Goal: Information Seeking & Learning: Learn about a topic

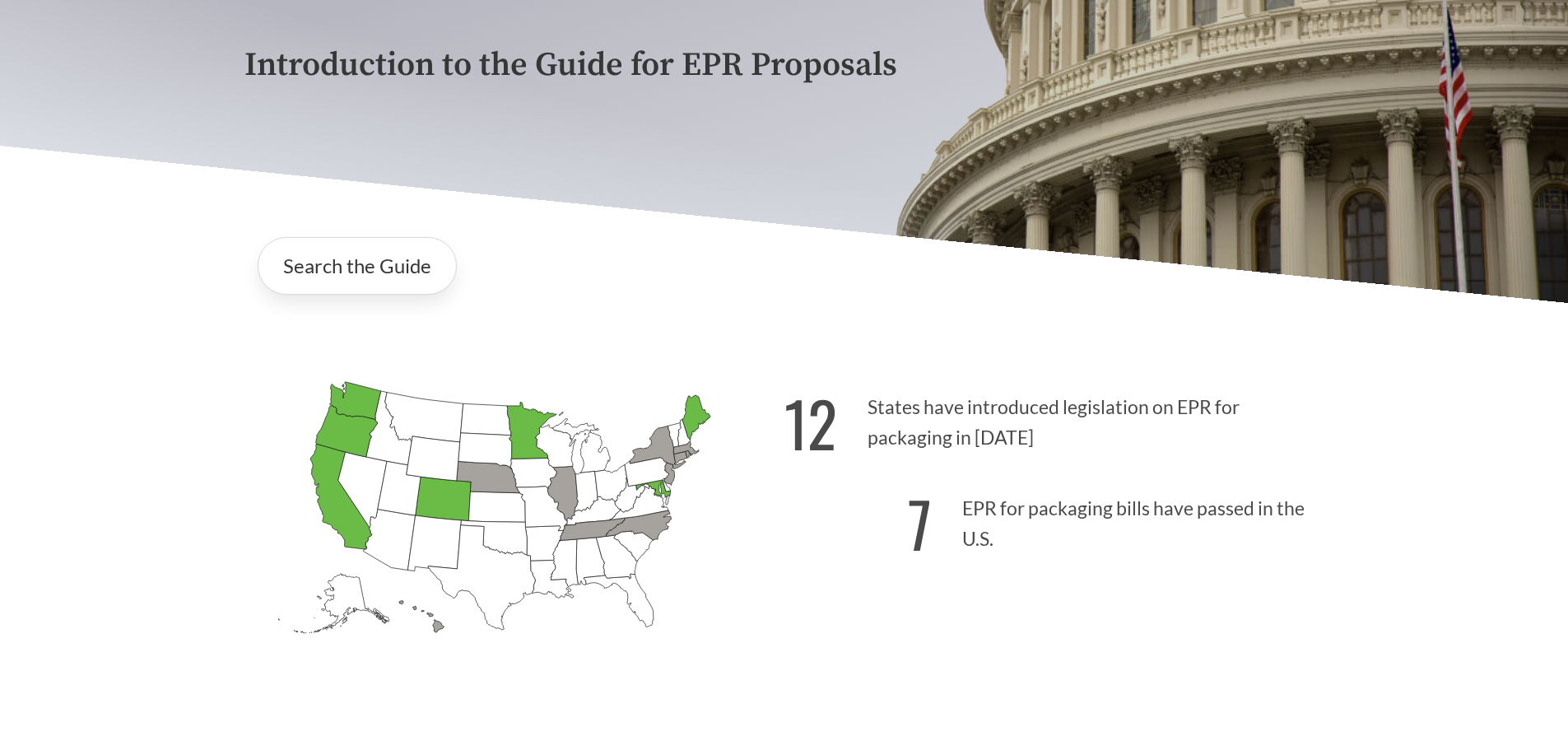
scroll to position [329, 0]
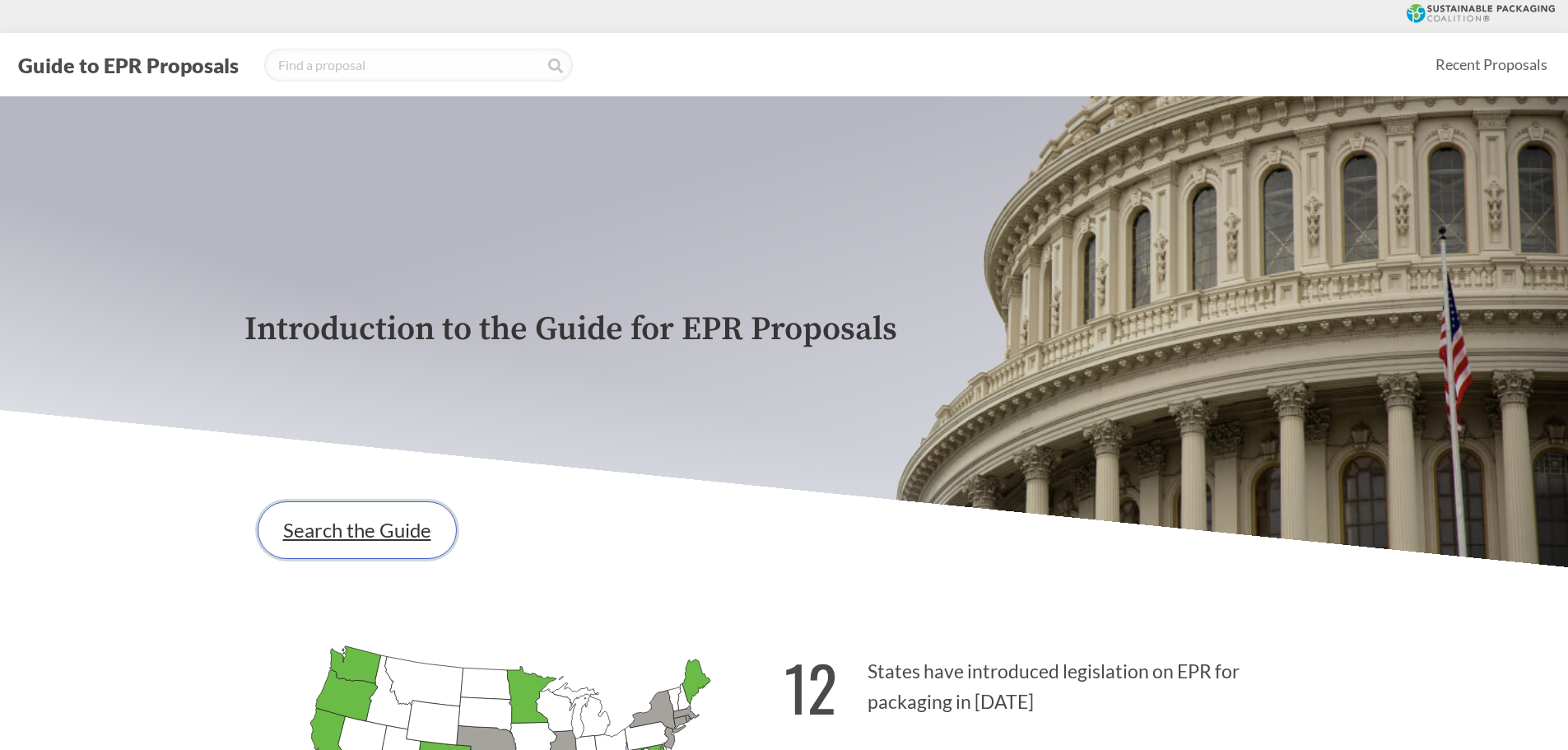
click at [372, 541] on link "Search the Guide" at bounding box center [357, 531] width 199 height 58
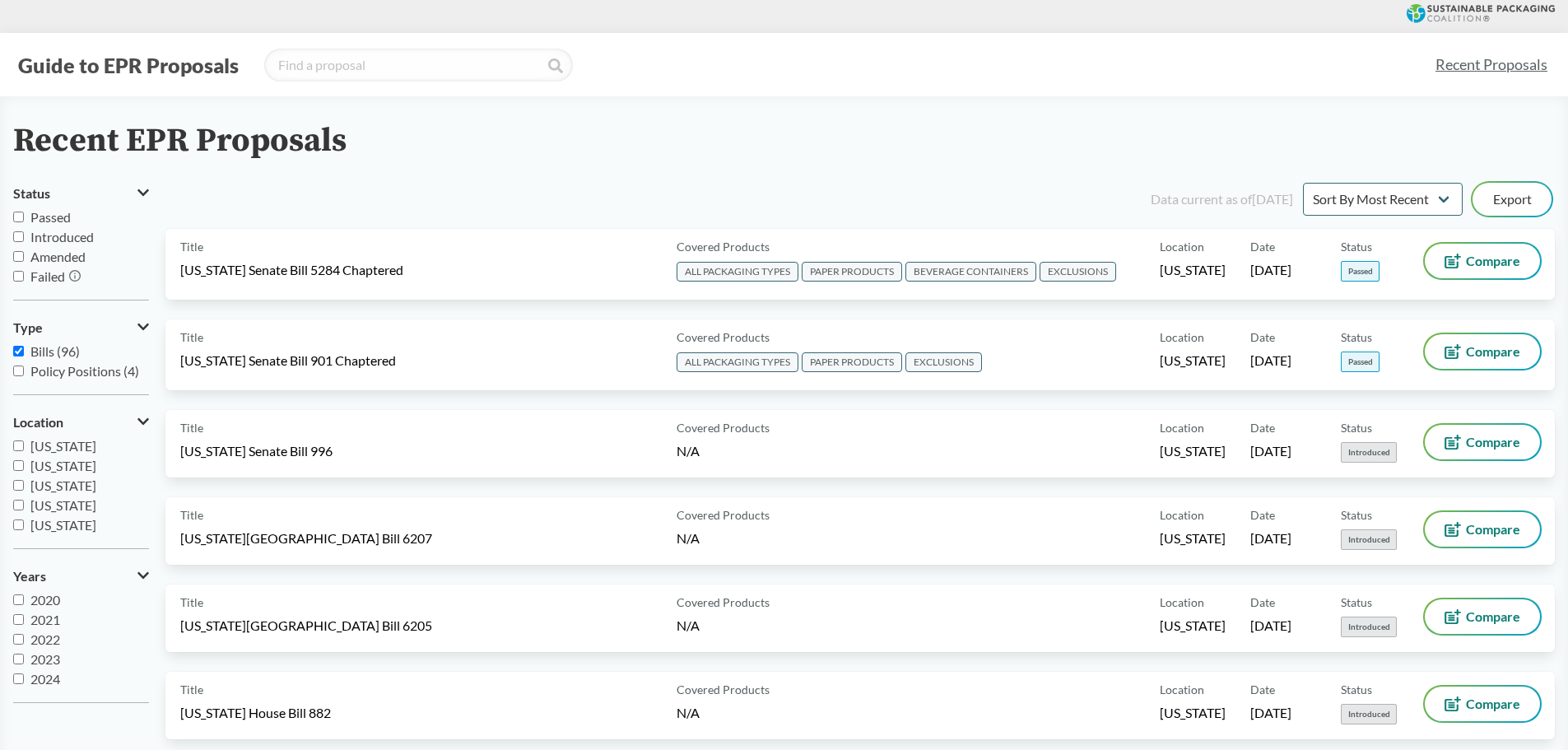
click at [19, 235] on input "Introduced" at bounding box center [19, 237] width 11 height 11
checkbox input "true"
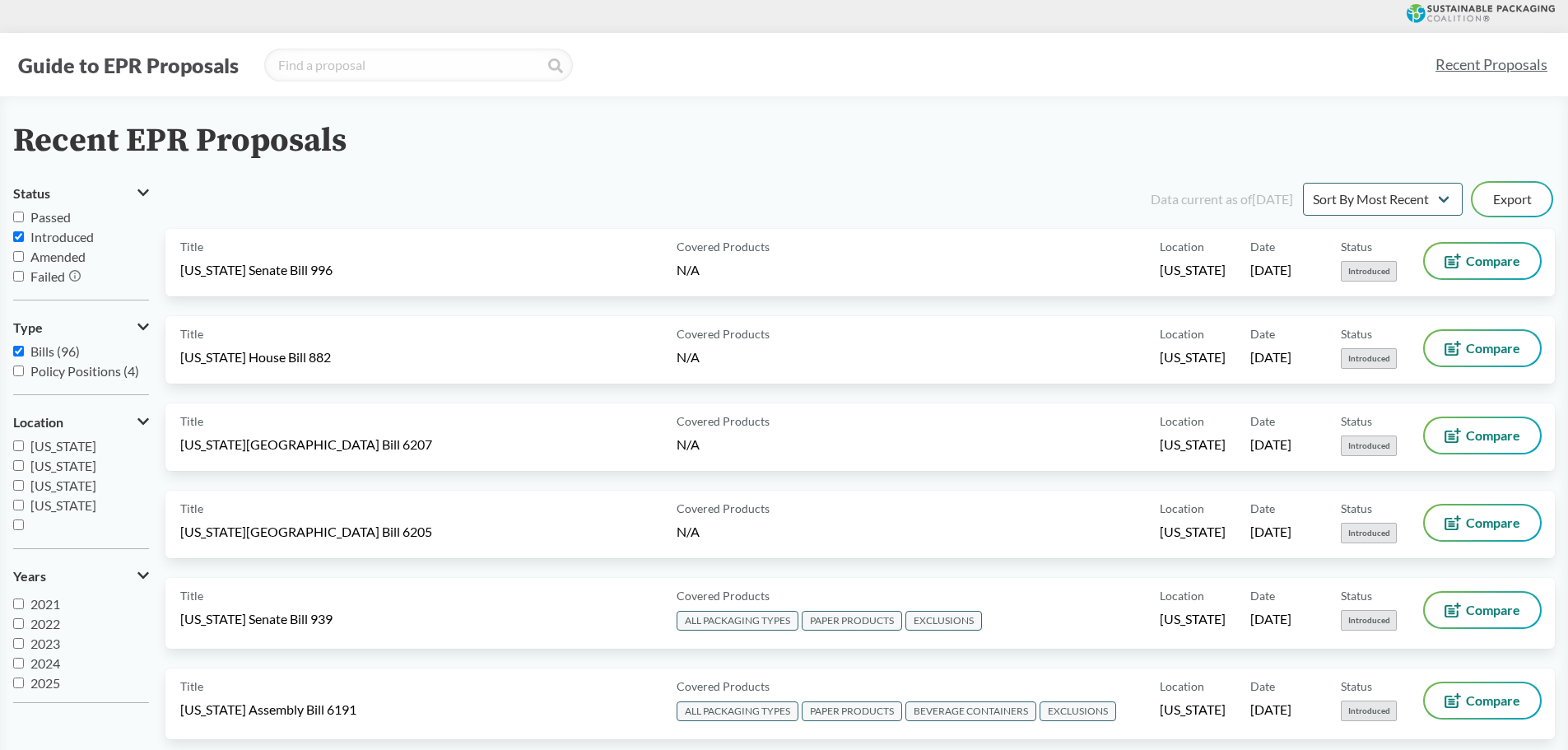
scroll to position [20, 0]
click at [14, 680] on input "2025" at bounding box center [19, 679] width 11 height 11
checkbox input "true"
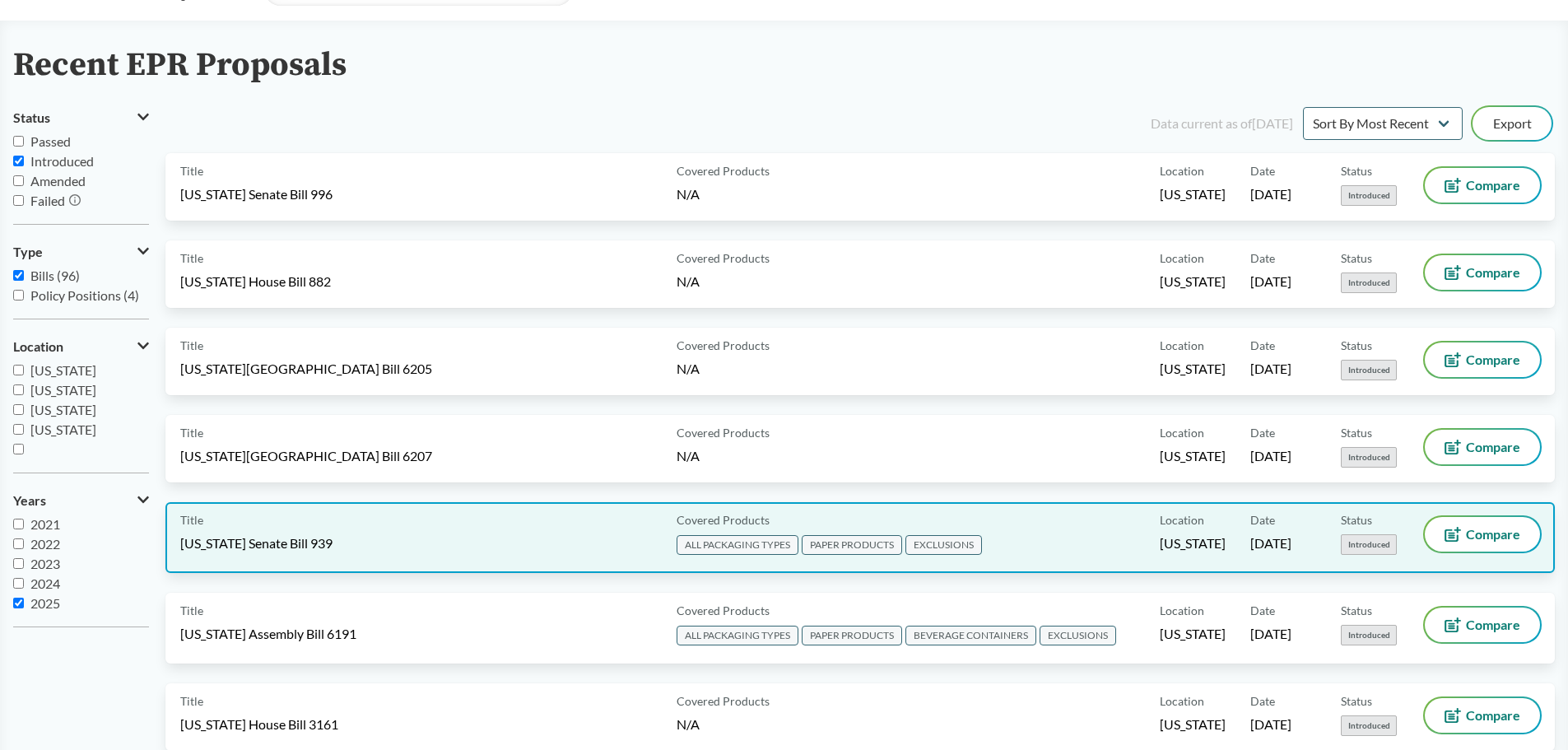
scroll to position [0, 0]
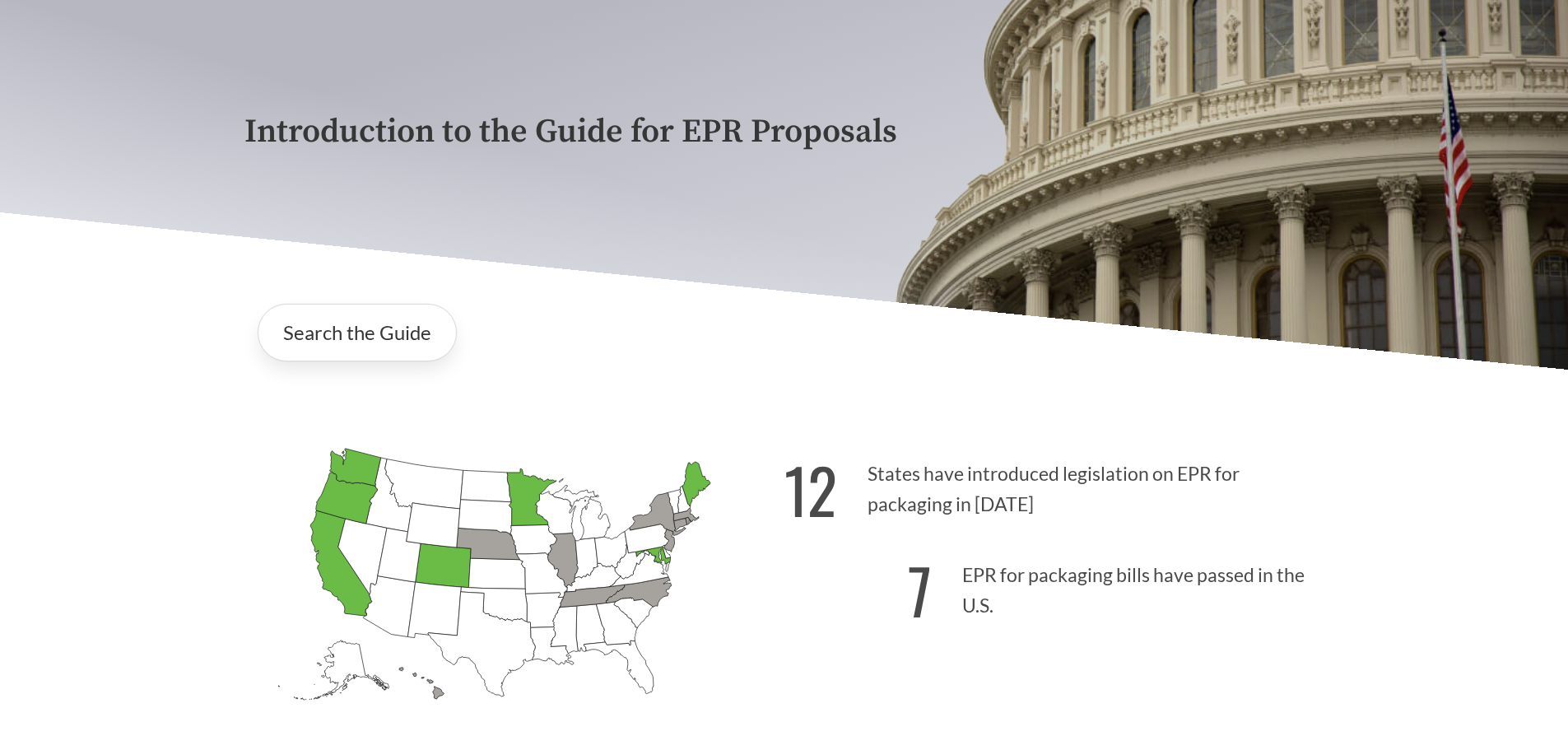
scroll to position [247, 0]
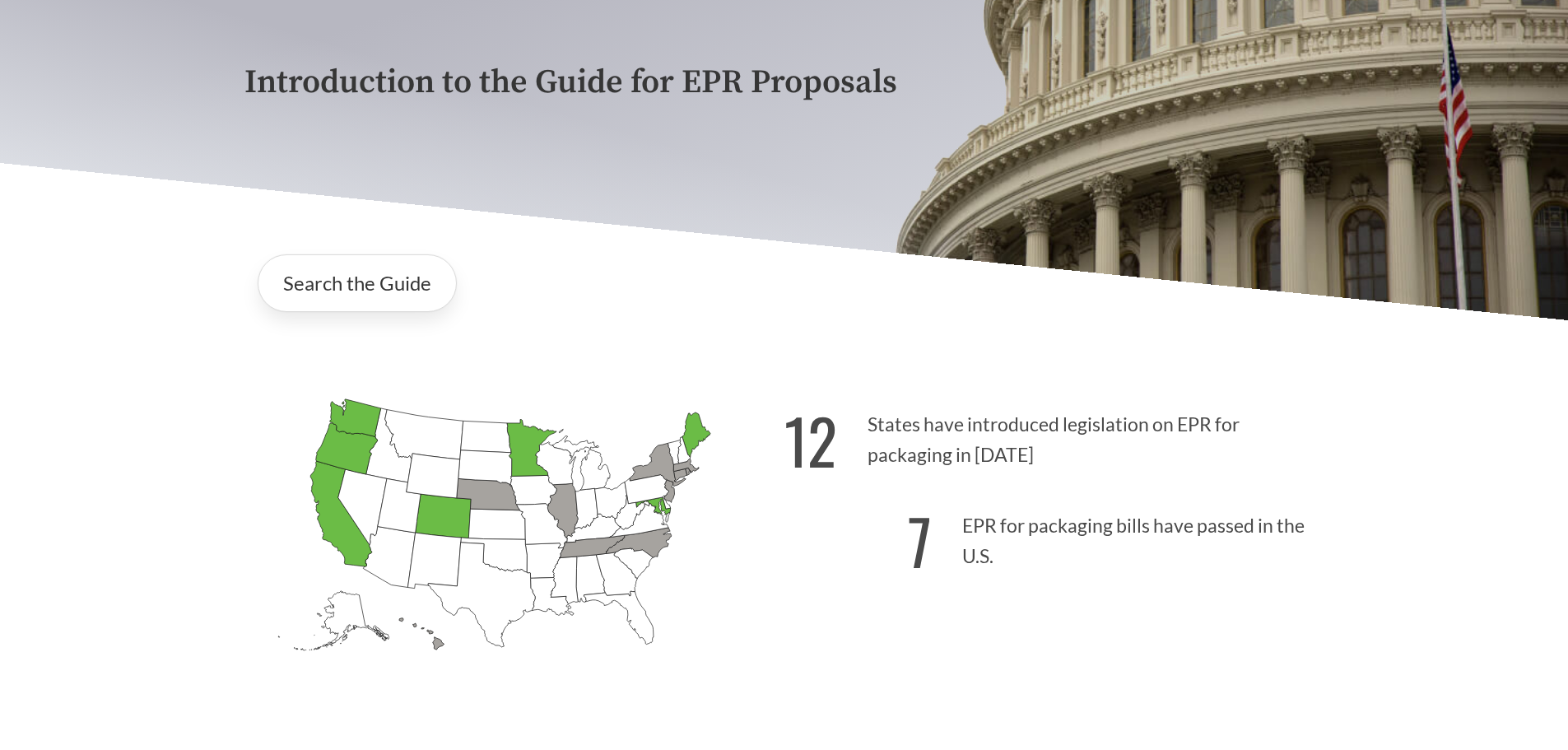
click at [592, 550] on icon "[US_STATE] Introduced: 2" at bounding box center [592, 546] width 65 height 23
click at [579, 548] on icon "[US_STATE] Introduced: 2" at bounding box center [592, 546] width 65 height 23
click at [561, 505] on icon "[US_STATE] Introduced: 2" at bounding box center [563, 511] width 31 height 54
click at [348, 296] on link "Search the Guide" at bounding box center [357, 284] width 199 height 58
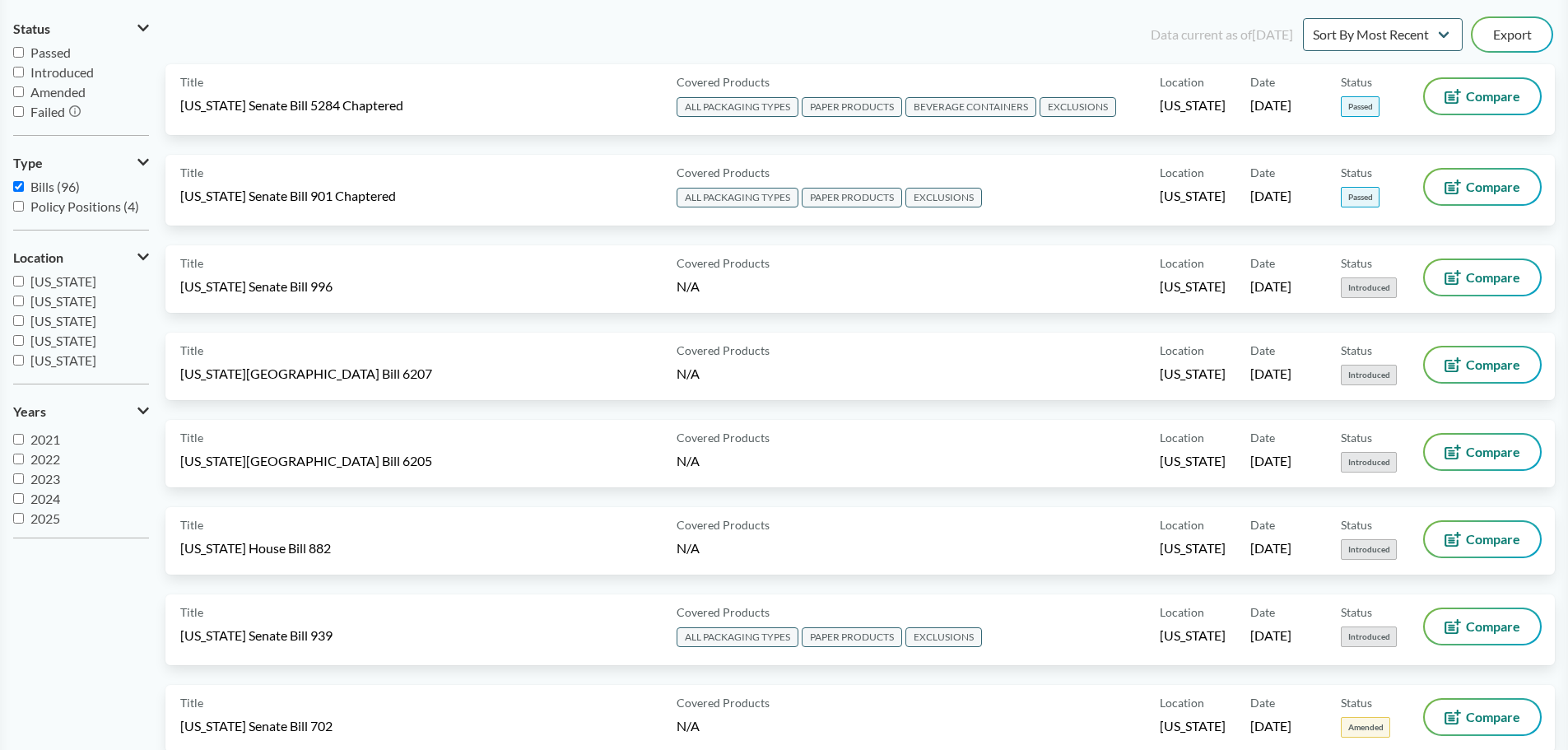
scroll to position [20, 0]
click at [17, 515] on input "2025" at bounding box center [19, 514] width 11 height 11
checkbox input "true"
click at [18, 63] on label "Introduced" at bounding box center [82, 73] width 136 height 20
click at [18, 67] on input "Introduced" at bounding box center [19, 73] width 11 height 11
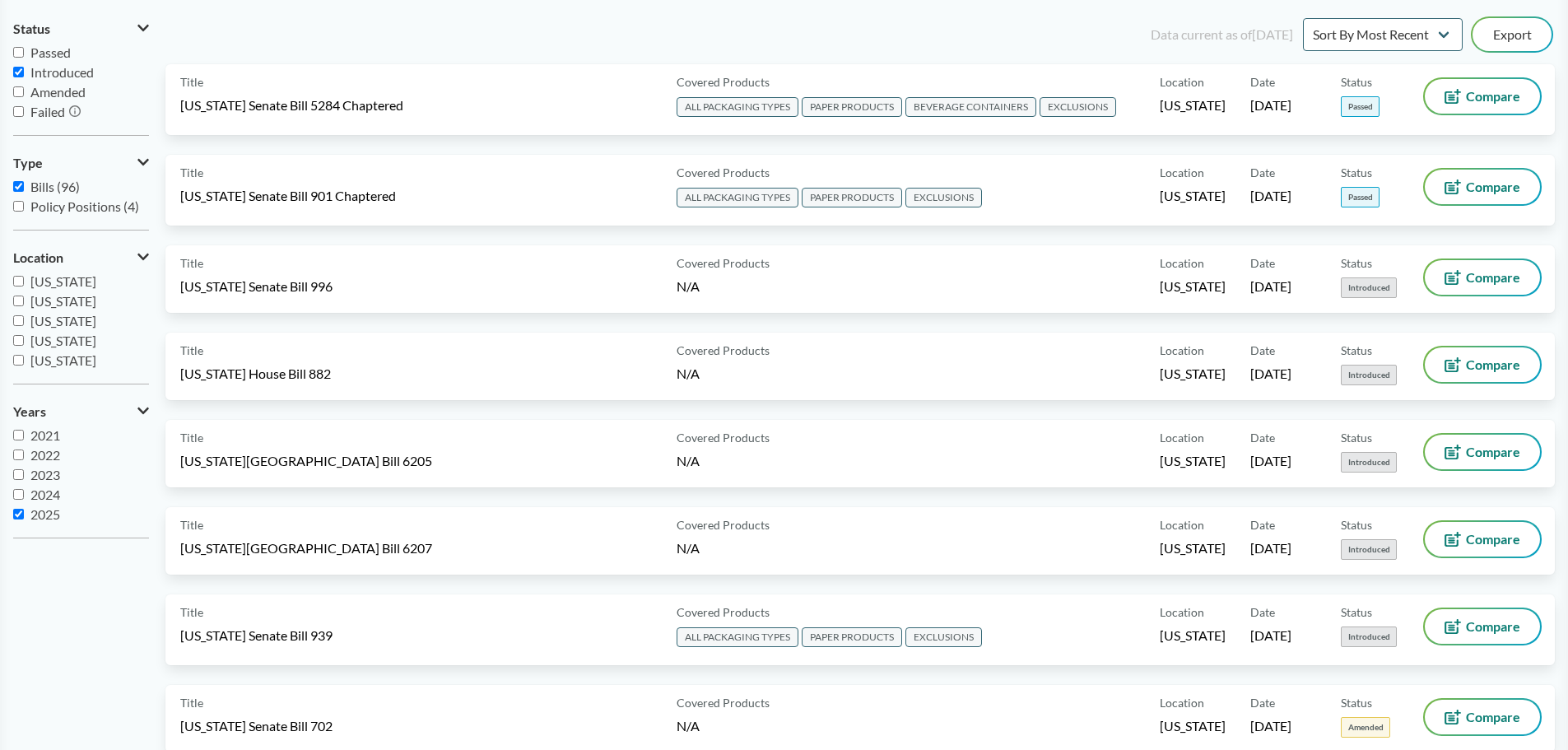
checkbox input "true"
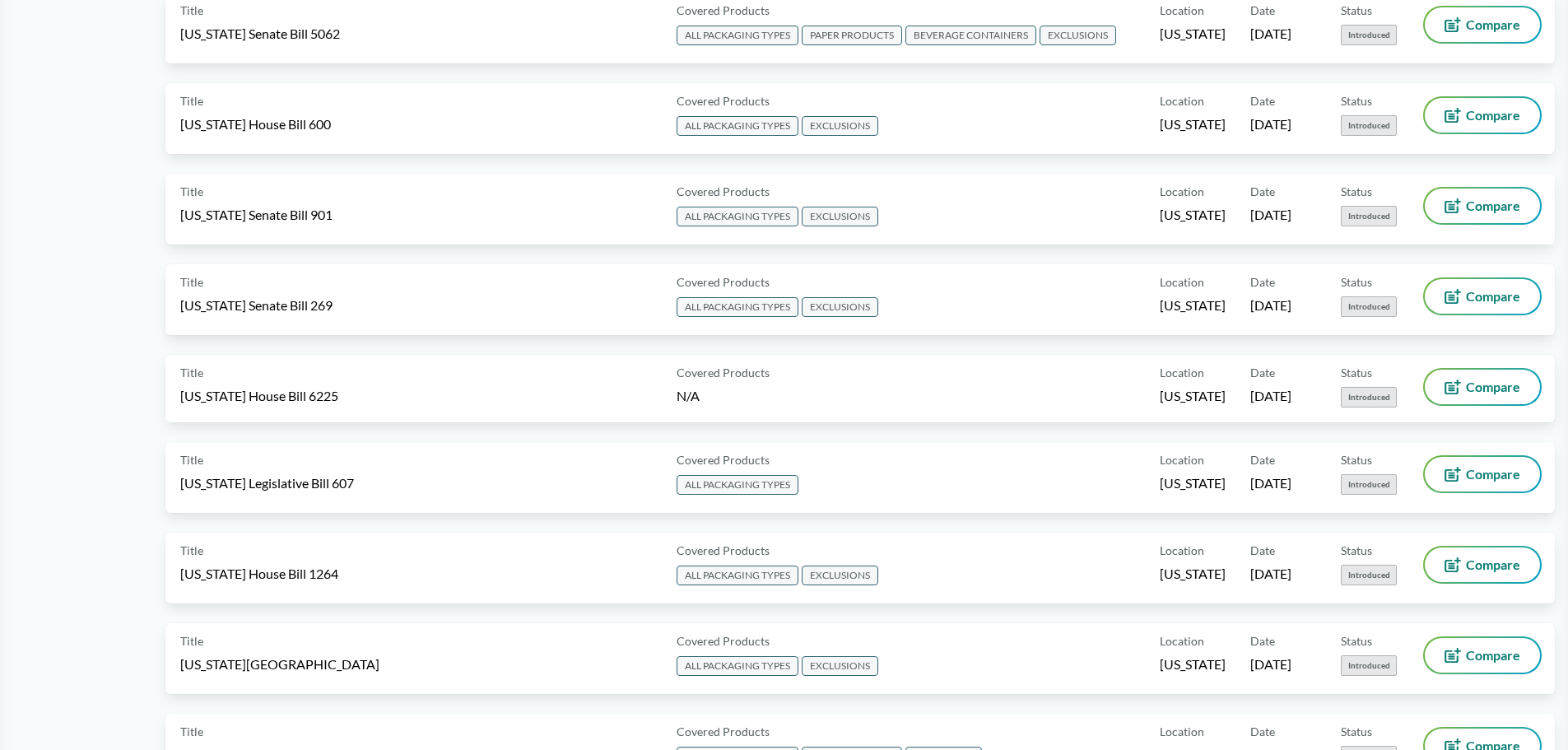
scroll to position [906, 0]
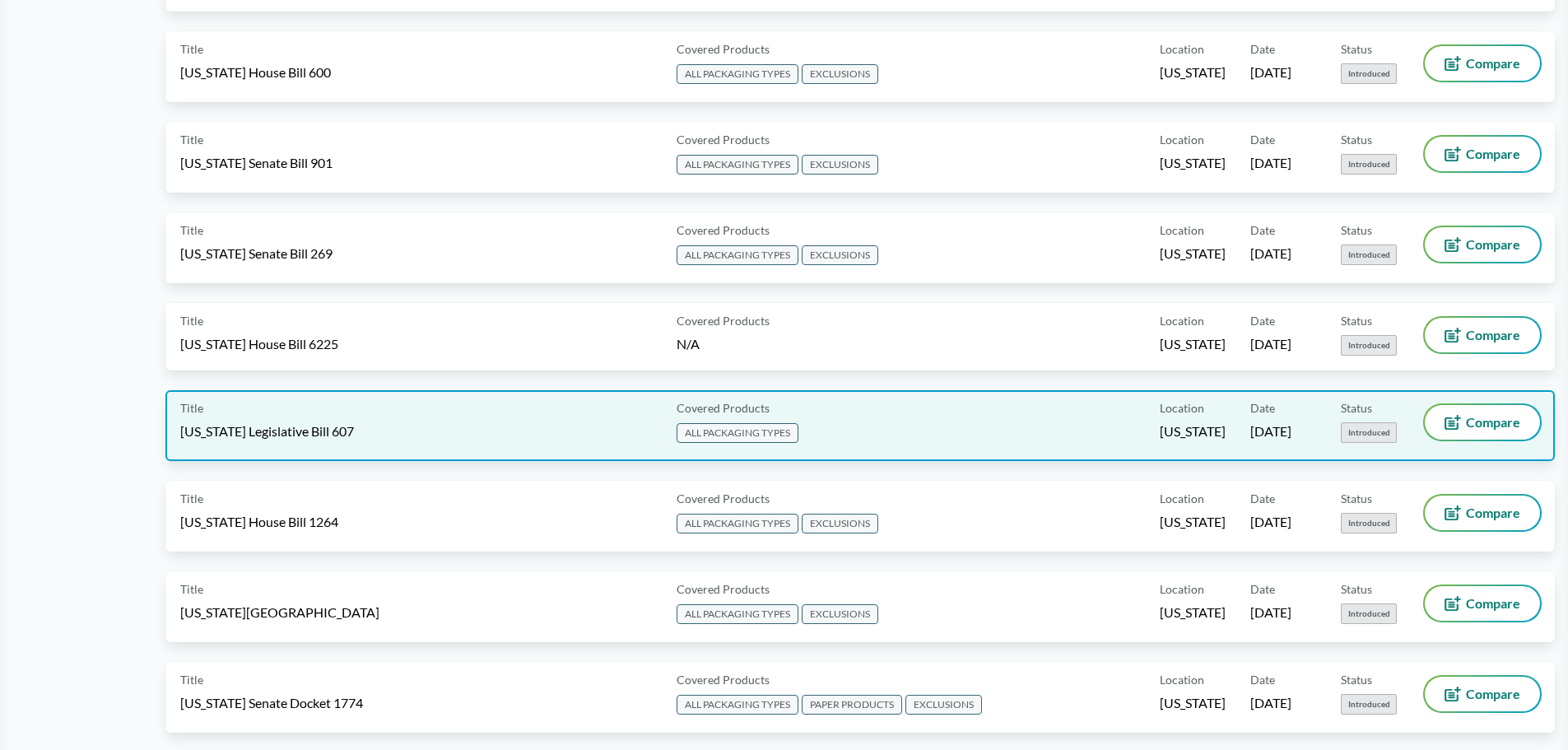
click at [403, 417] on div "Title [US_STATE] Legislative Bill 607" at bounding box center [425, 425] width 489 height 41
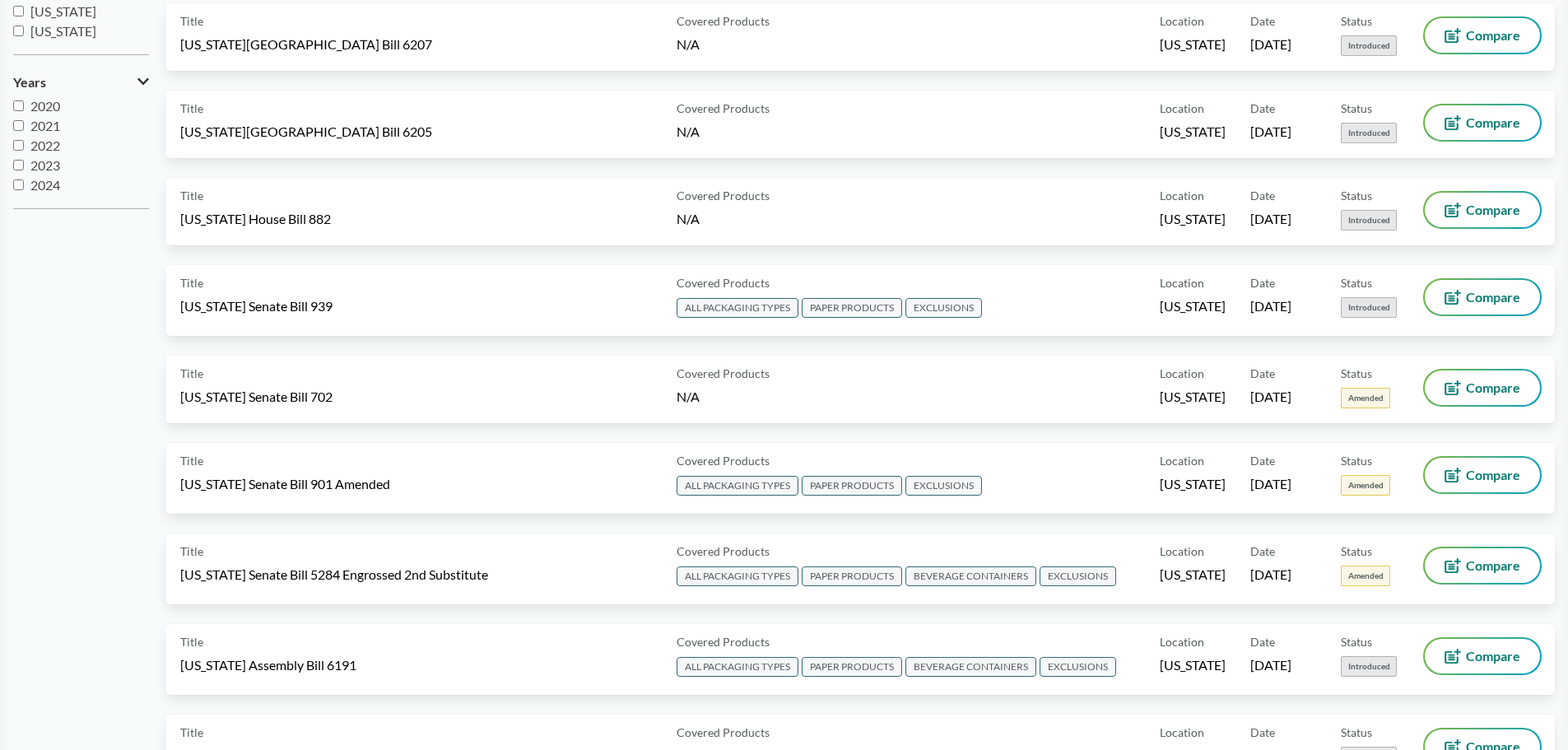
scroll to position [989, 0]
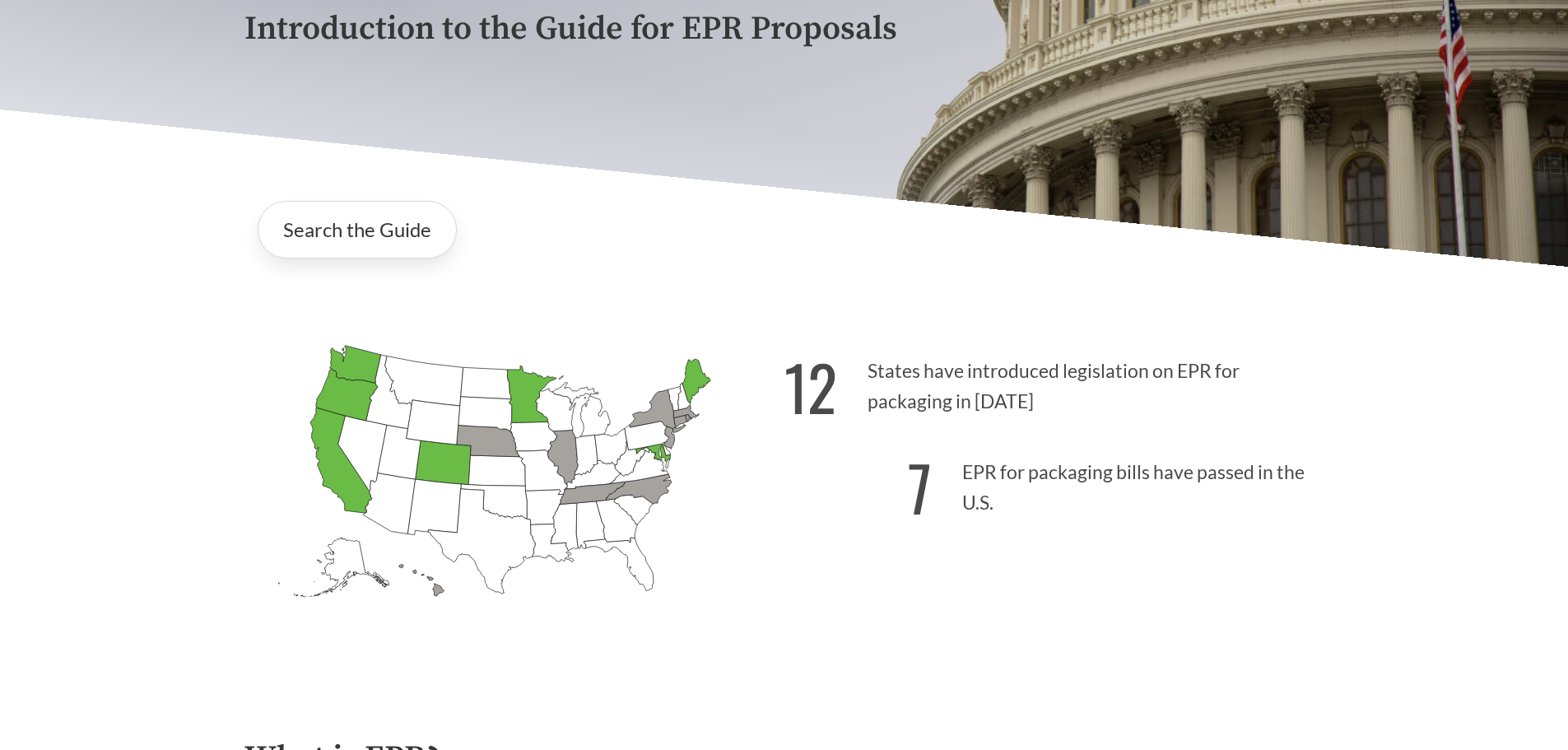
scroll to position [329, 0]
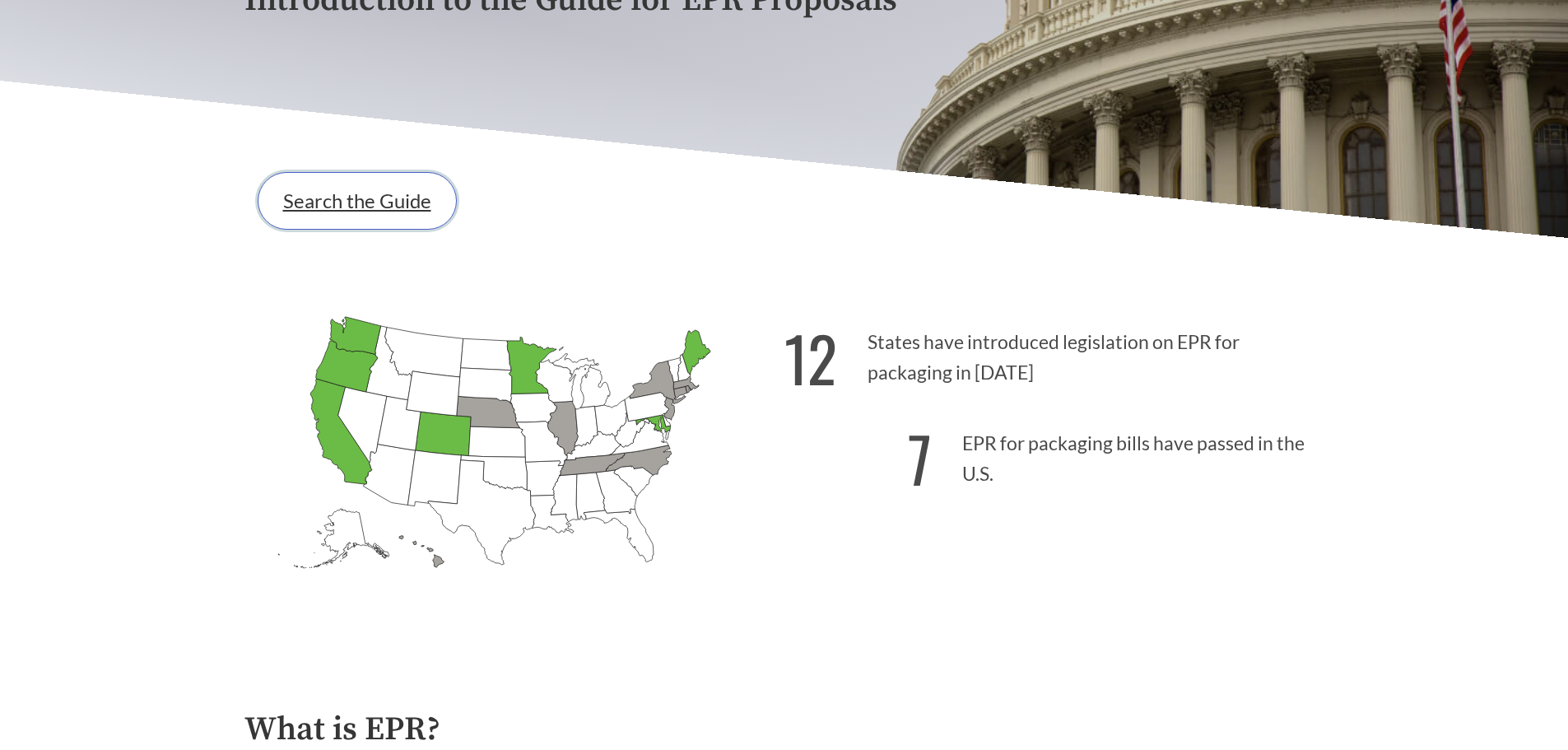
click at [316, 210] on link "Search the Guide" at bounding box center [357, 201] width 199 height 58
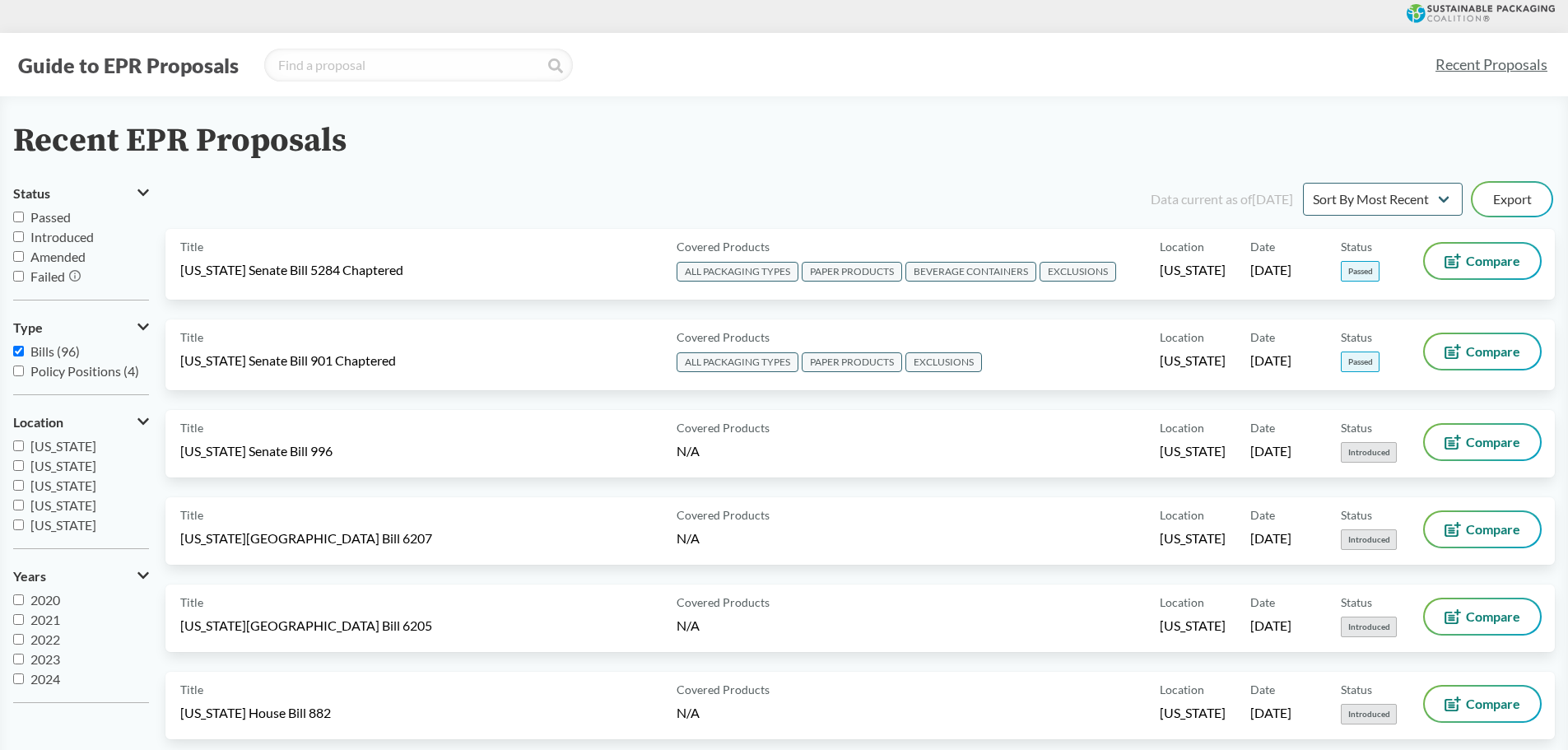
click at [15, 215] on input "Passed" at bounding box center [19, 217] width 11 height 11
checkbox input "true"
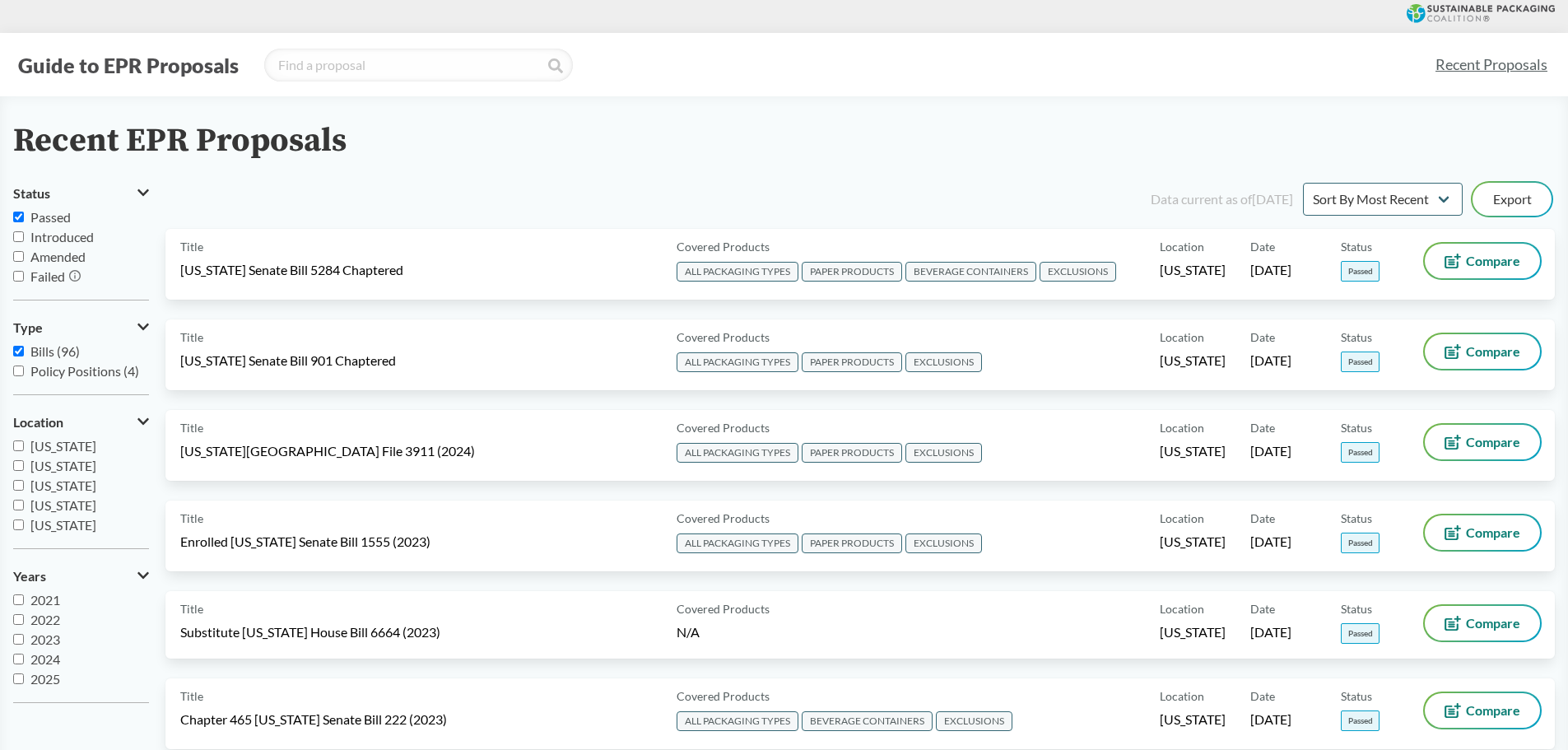
click at [15, 684] on input "2025" at bounding box center [19, 679] width 11 height 11
checkbox input "true"
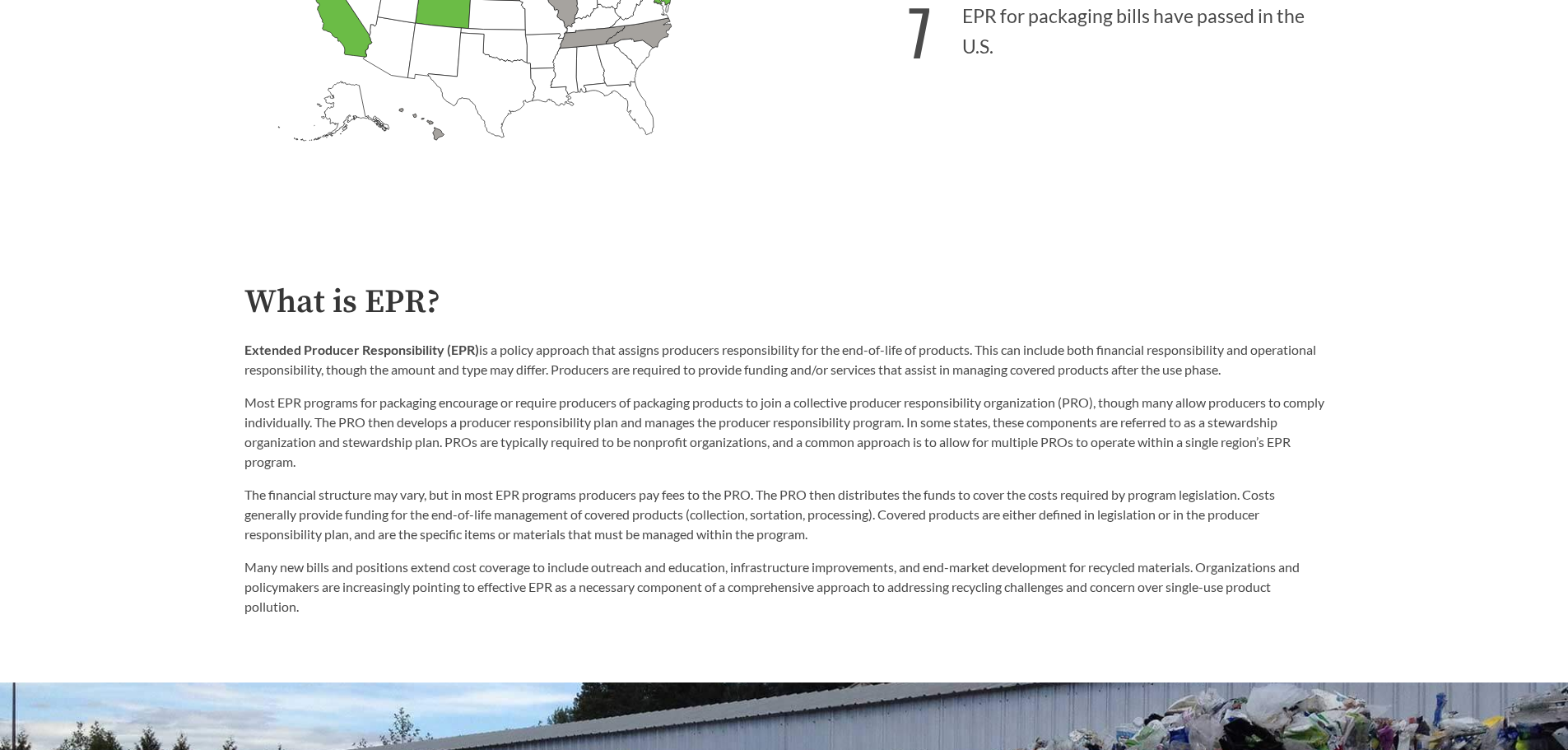
scroll to position [1153, 0]
